Goal: Transaction & Acquisition: Purchase product/service

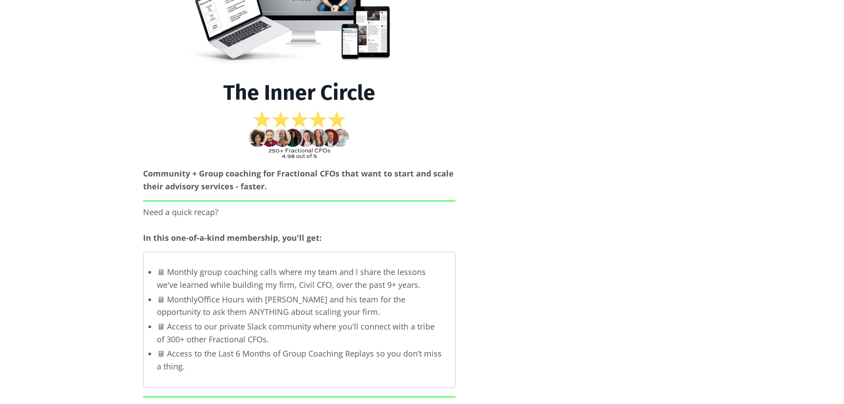
scroll to position [177, 0]
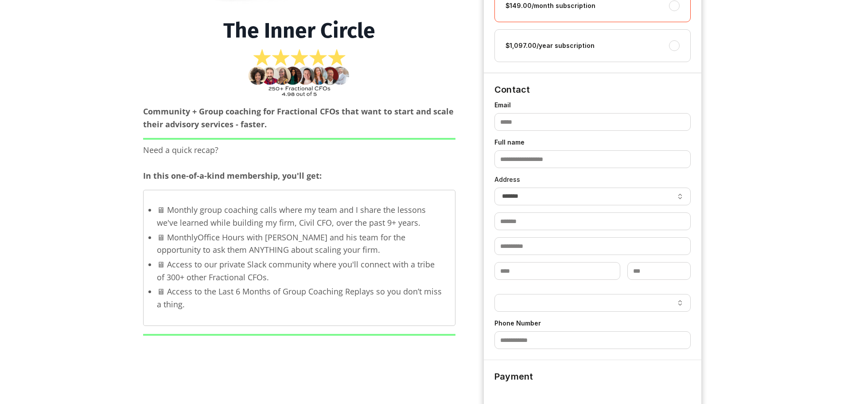
select select "**"
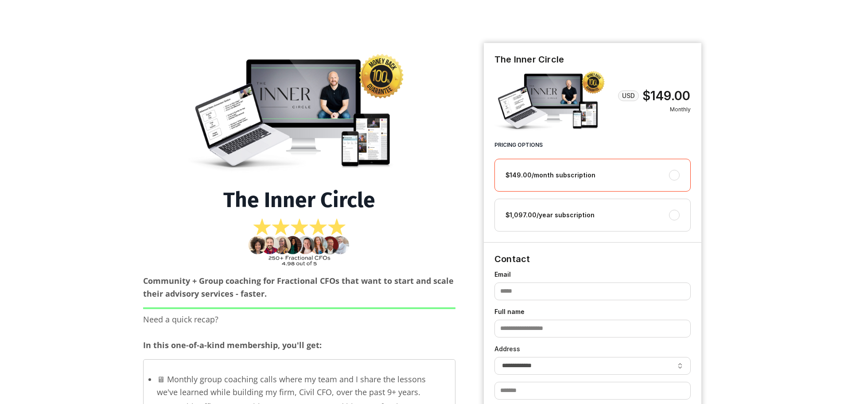
scroll to position [0, 0]
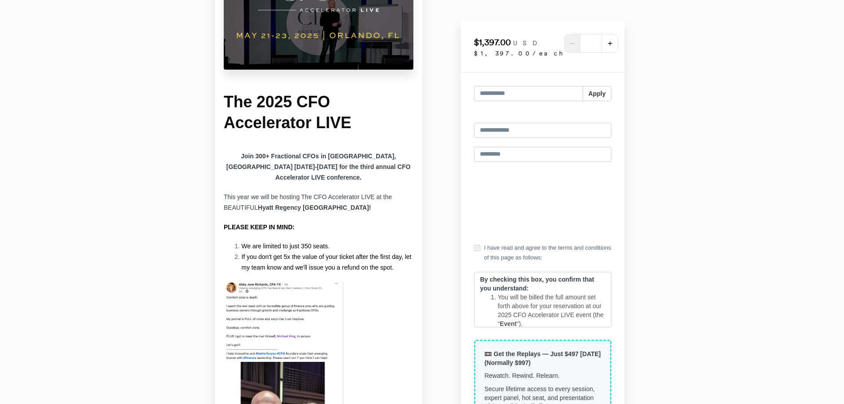
scroll to position [89, 0]
